Goal: Find specific page/section: Find specific page/section

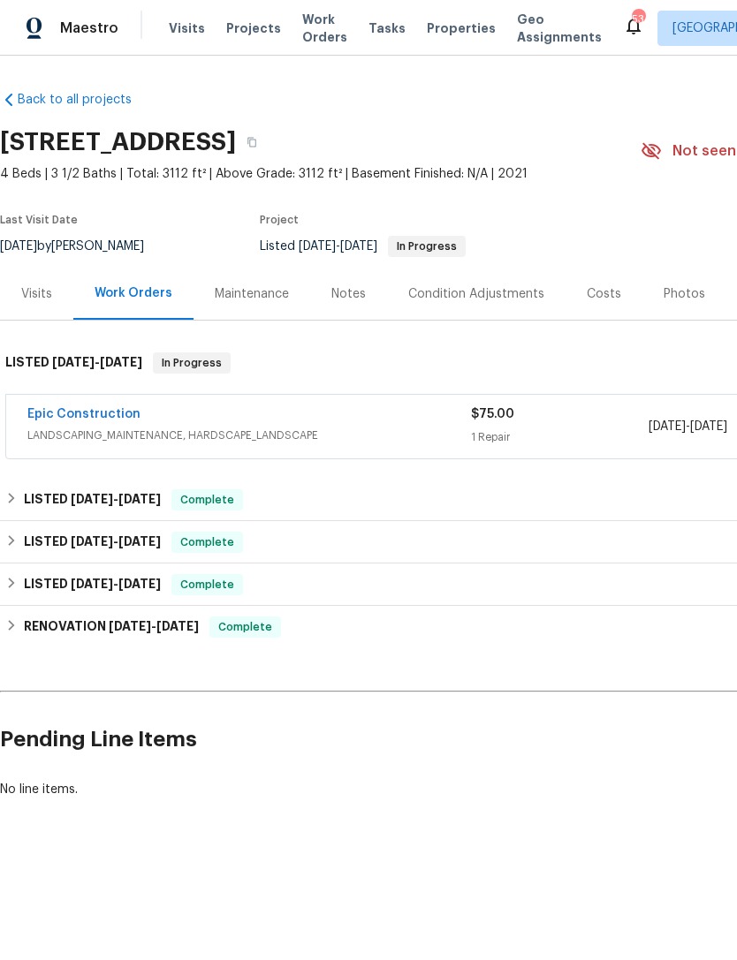
click at [649, 301] on div "Photos" at bounding box center [684, 294] width 84 height 52
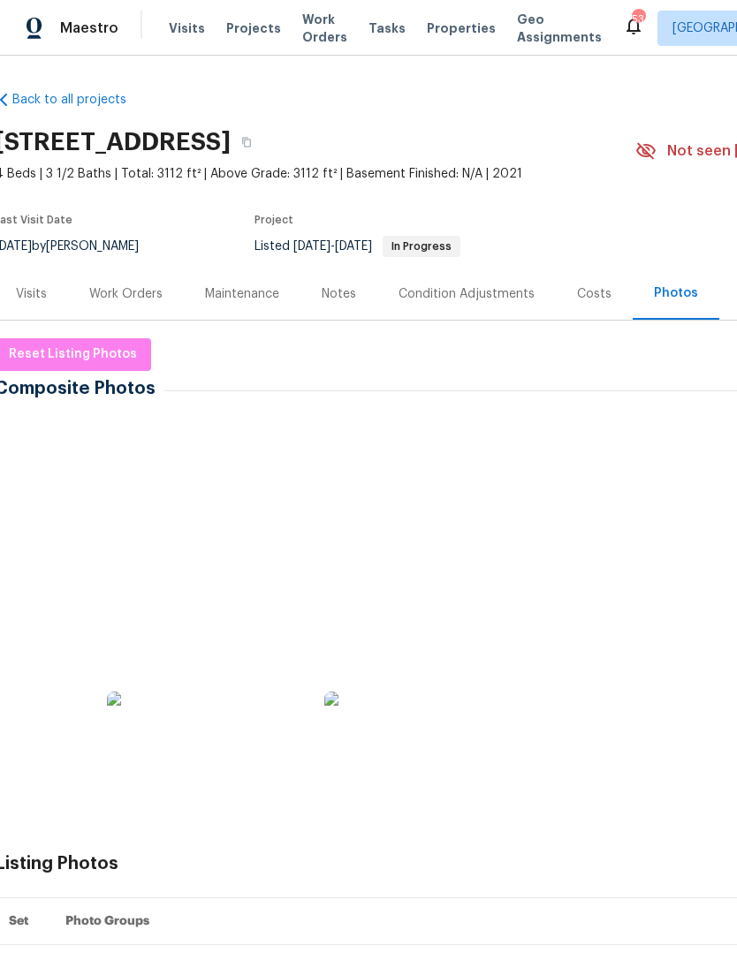
scroll to position [0, 6]
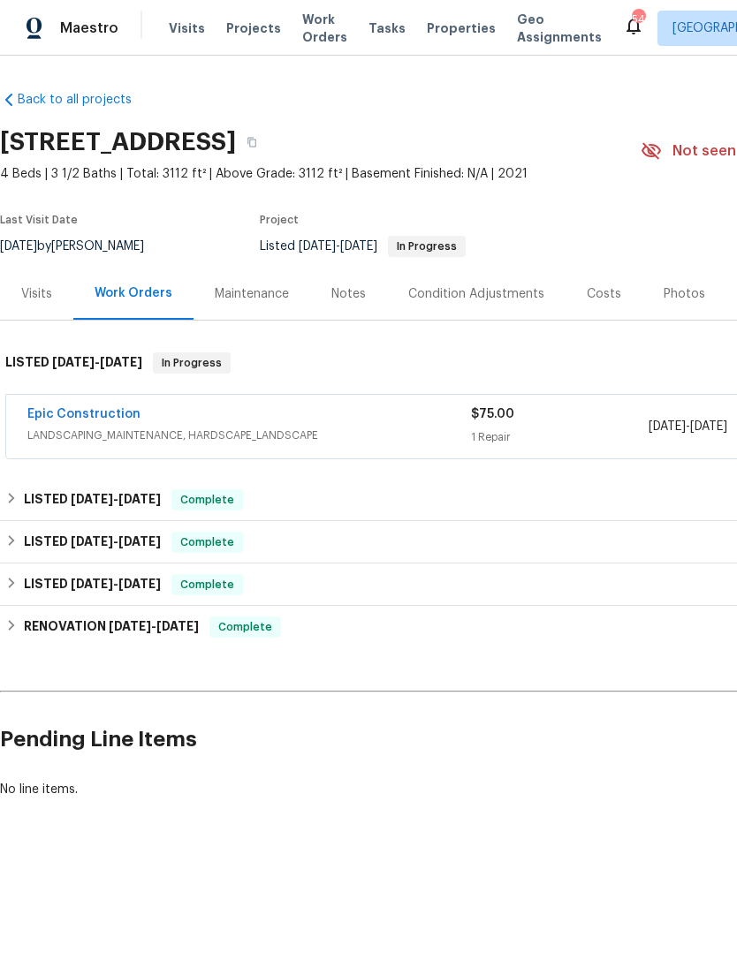
click at [314, 27] on span "Work Orders" at bounding box center [324, 28] width 45 height 35
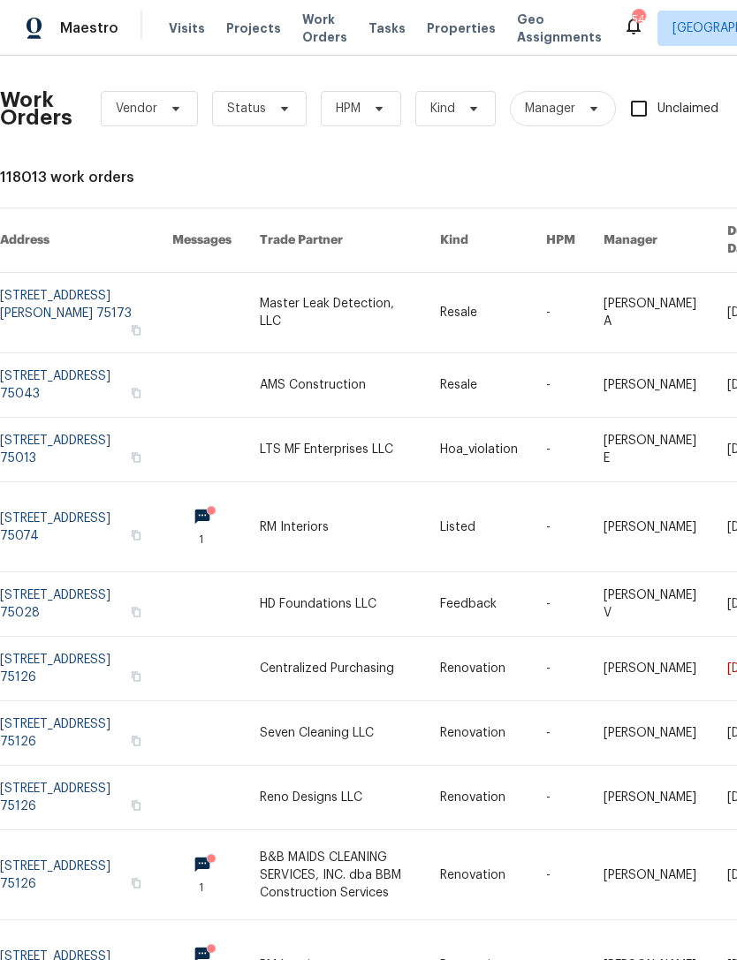
click at [448, 24] on span "Properties" at bounding box center [461, 28] width 69 height 18
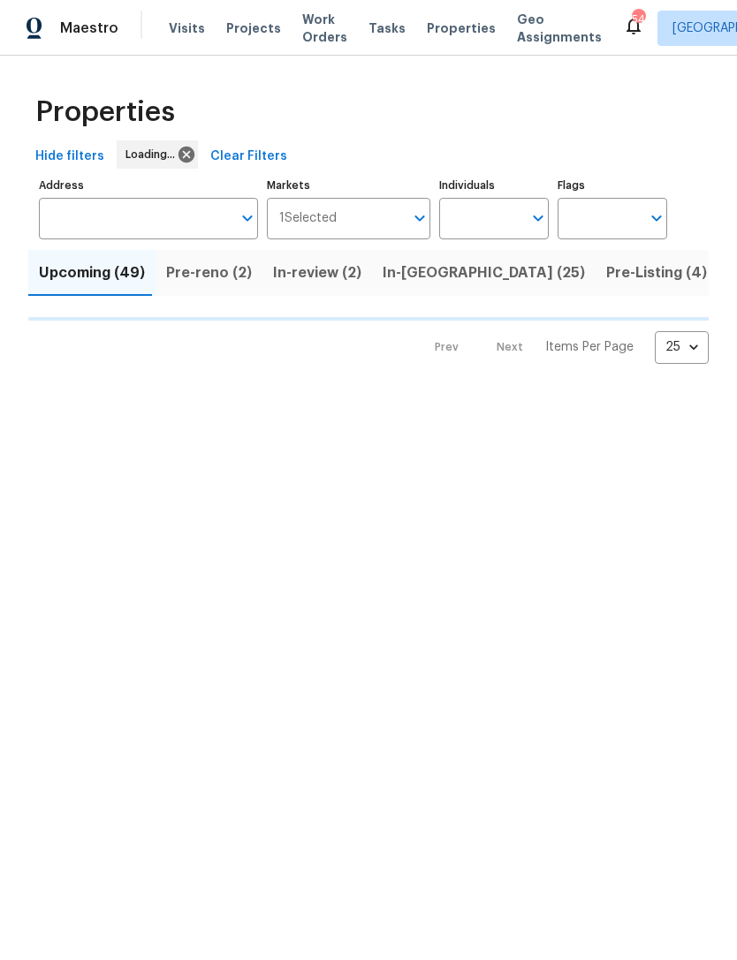
click at [494, 213] on input "Individuals" at bounding box center [480, 219] width 83 height 42
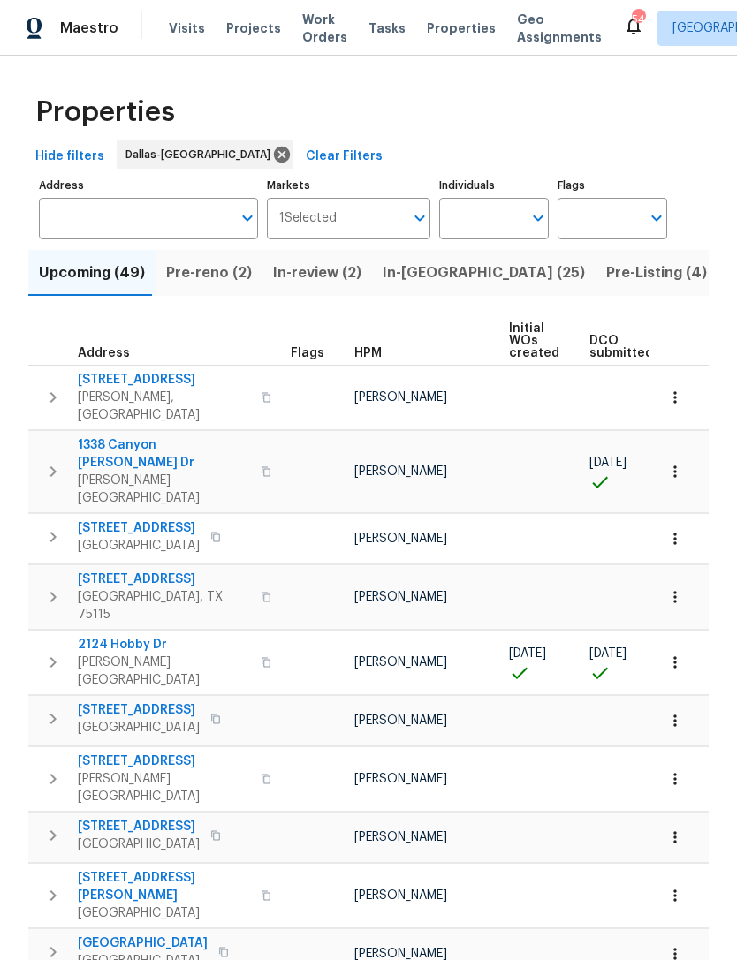
click at [518, 217] on input "Individuals" at bounding box center [480, 219] width 83 height 42
type input "[PERSON_NAME]"
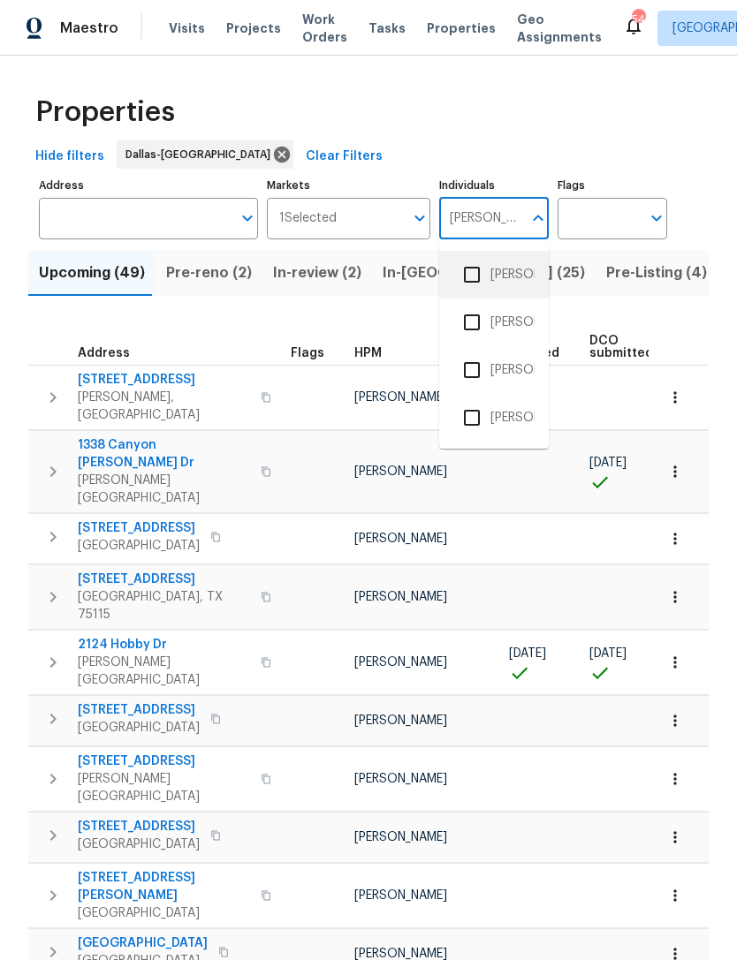
click at [505, 287] on li "[PERSON_NAME]" at bounding box center [493, 274] width 81 height 37
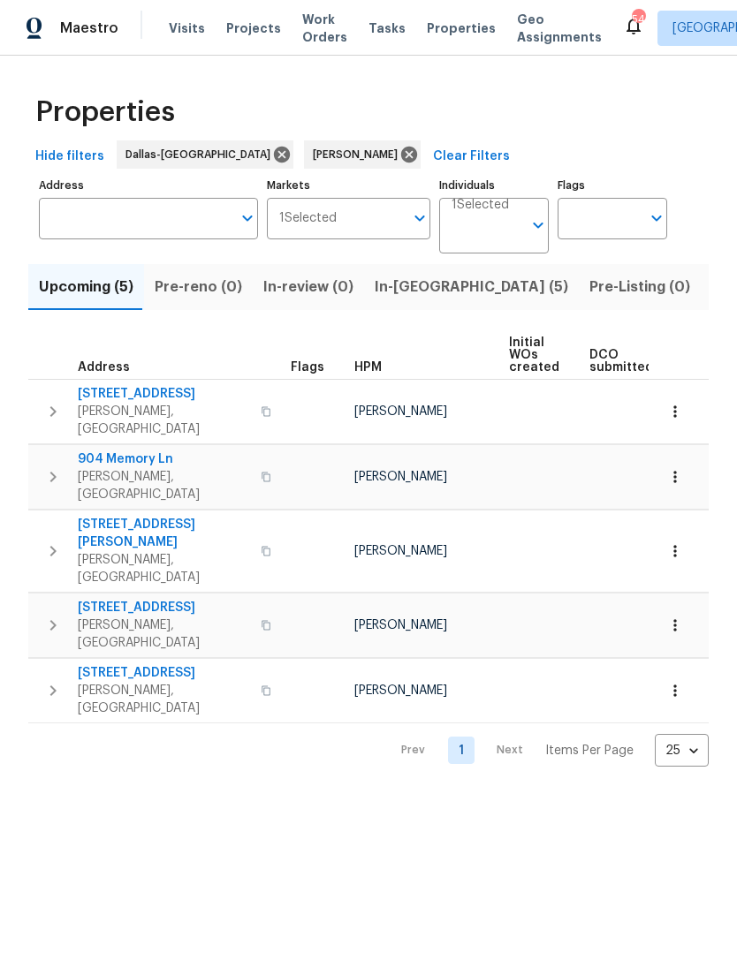
click at [589, 299] on span "Pre-Listing (0)" at bounding box center [639, 287] width 101 height 25
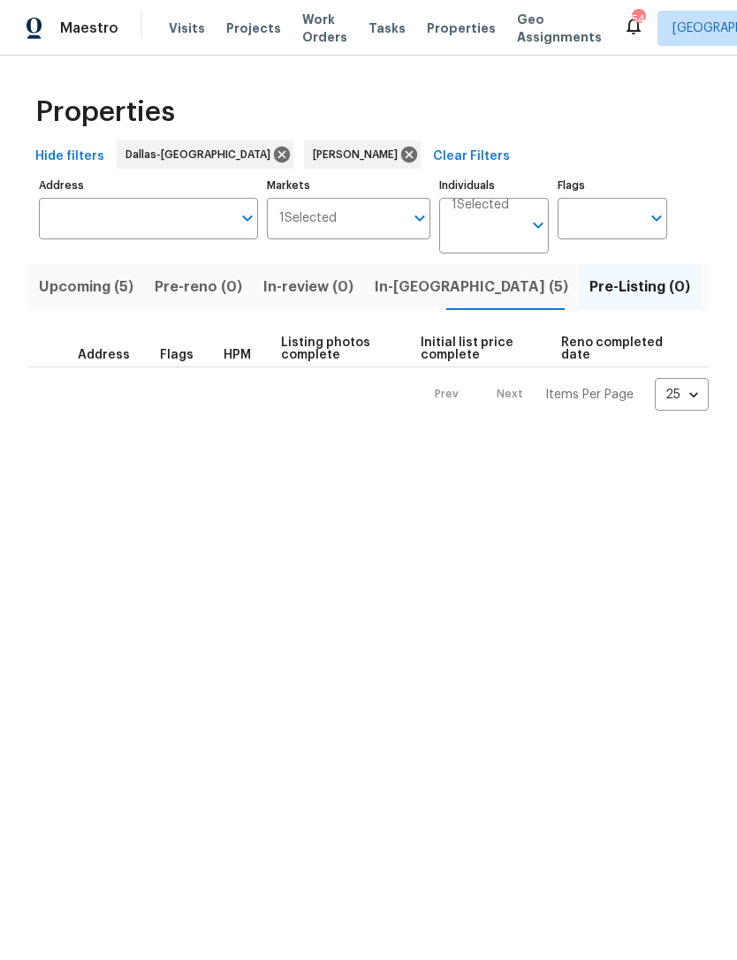
click at [711, 278] on span "Listed (31)" at bounding box center [747, 287] width 72 height 25
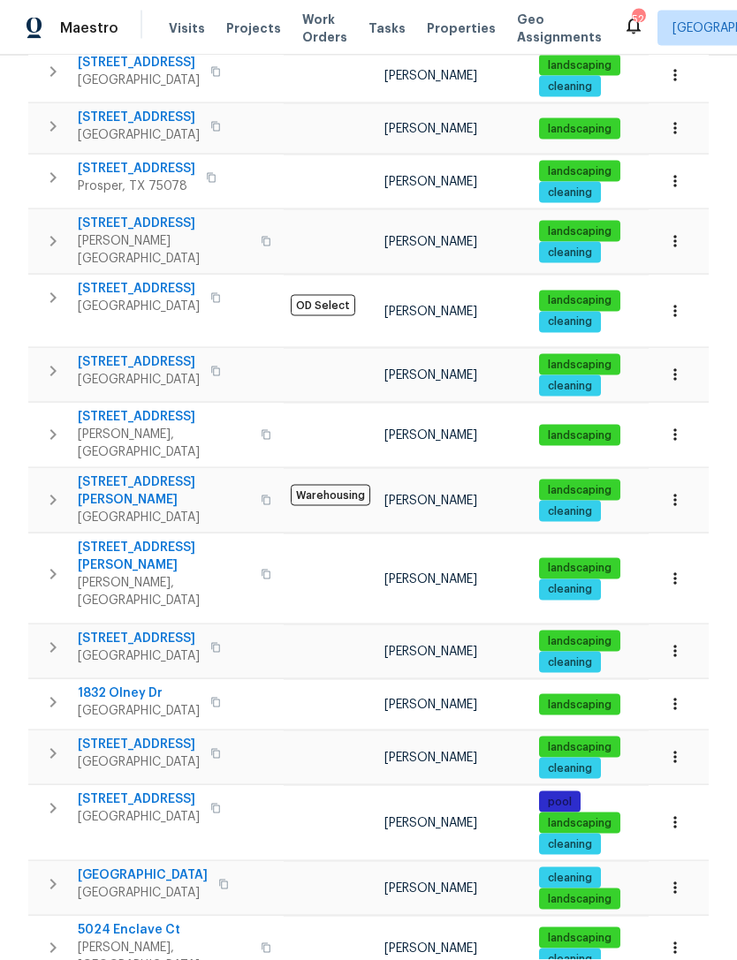
scroll to position [57, 0]
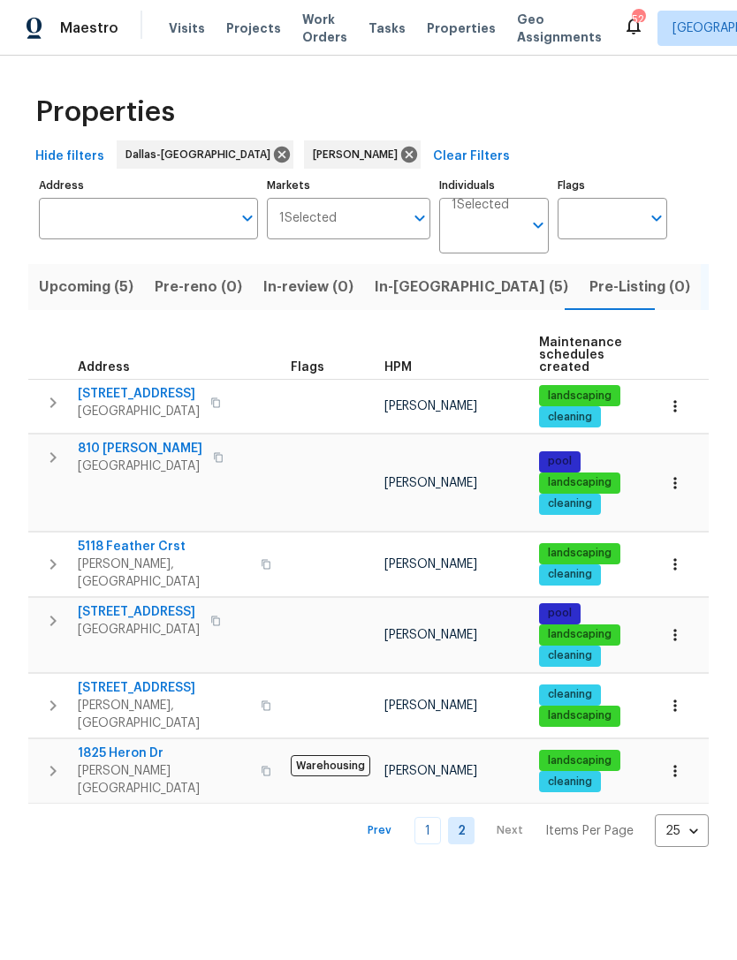
click at [441, 817] on link "1" at bounding box center [427, 830] width 27 height 27
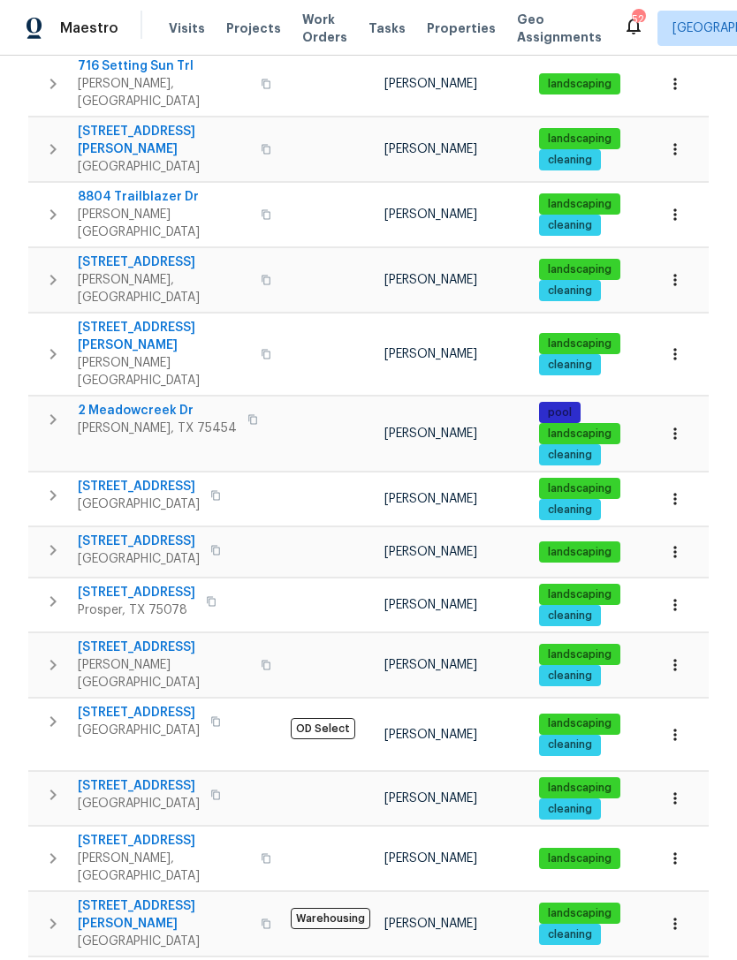
scroll to position [443, 0]
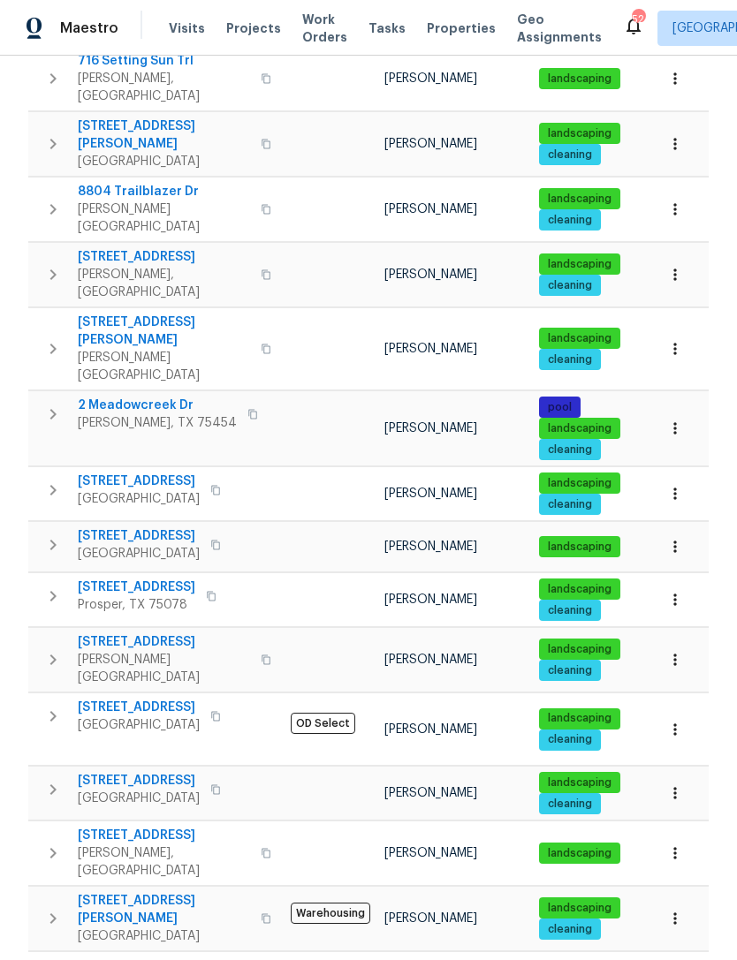
click at [129, 579] on span "[STREET_ADDRESS]" at bounding box center [136, 588] width 117 height 18
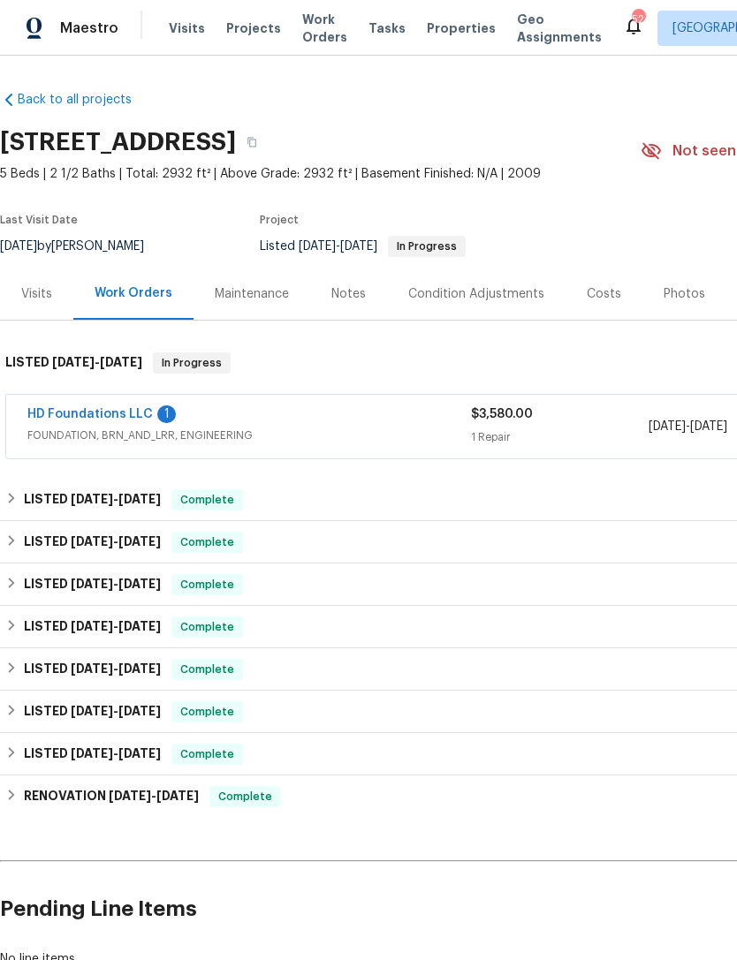
click at [147, 410] on link "HD Foundations LLC" at bounding box center [89, 414] width 125 height 12
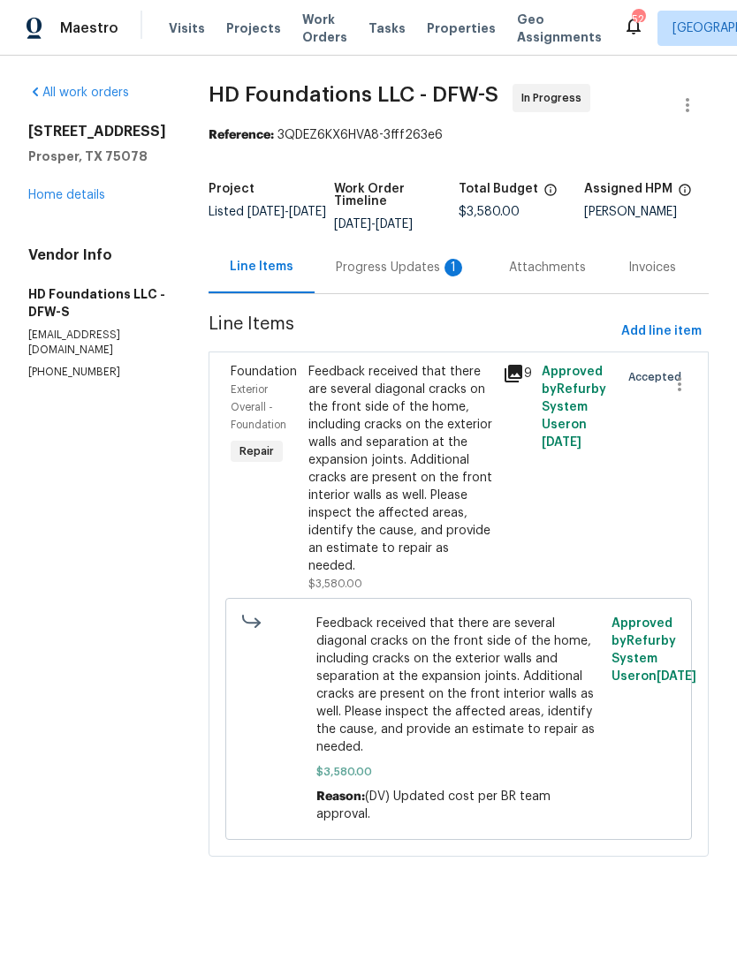
click at [404, 276] on div "Progress Updates 1" at bounding box center [401, 268] width 131 height 18
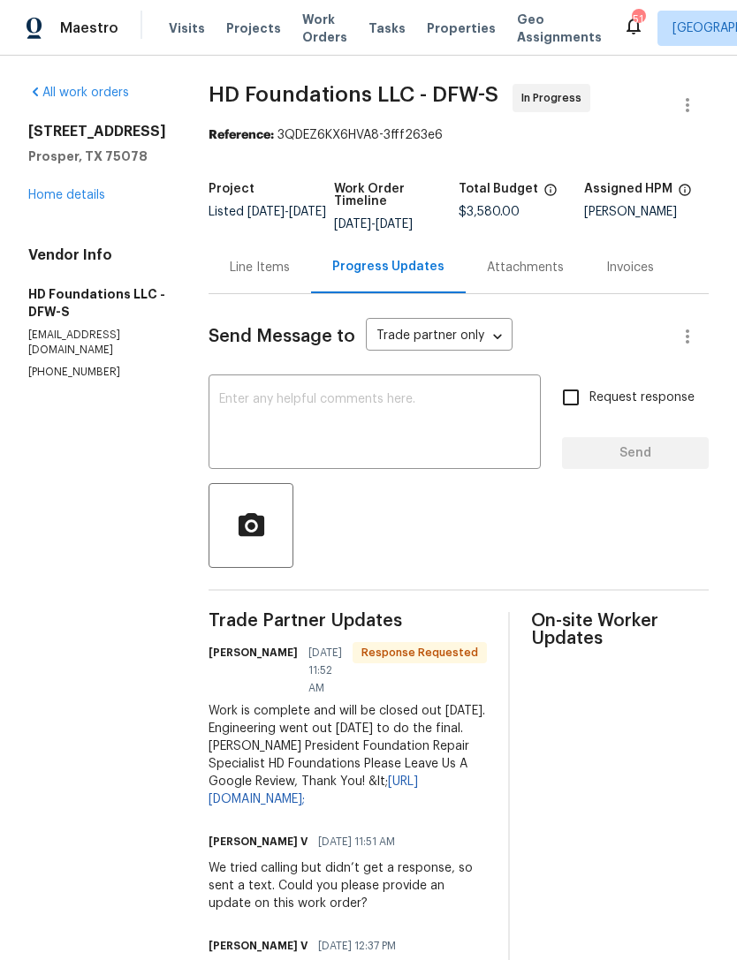
click at [81, 197] on link "Home details" at bounding box center [66, 195] width 77 height 12
